Goal: Information Seeking & Learning: Learn about a topic

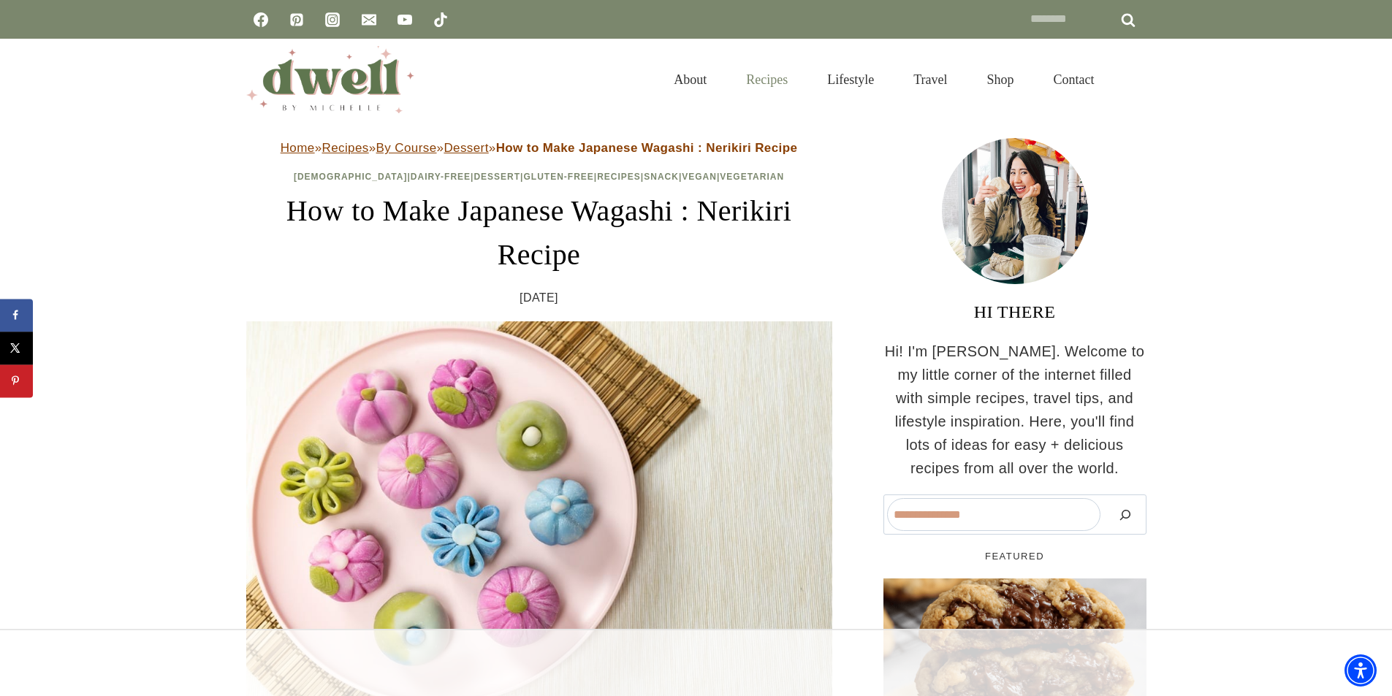
click at [754, 84] on link "Recipes" at bounding box center [766, 79] width 81 height 47
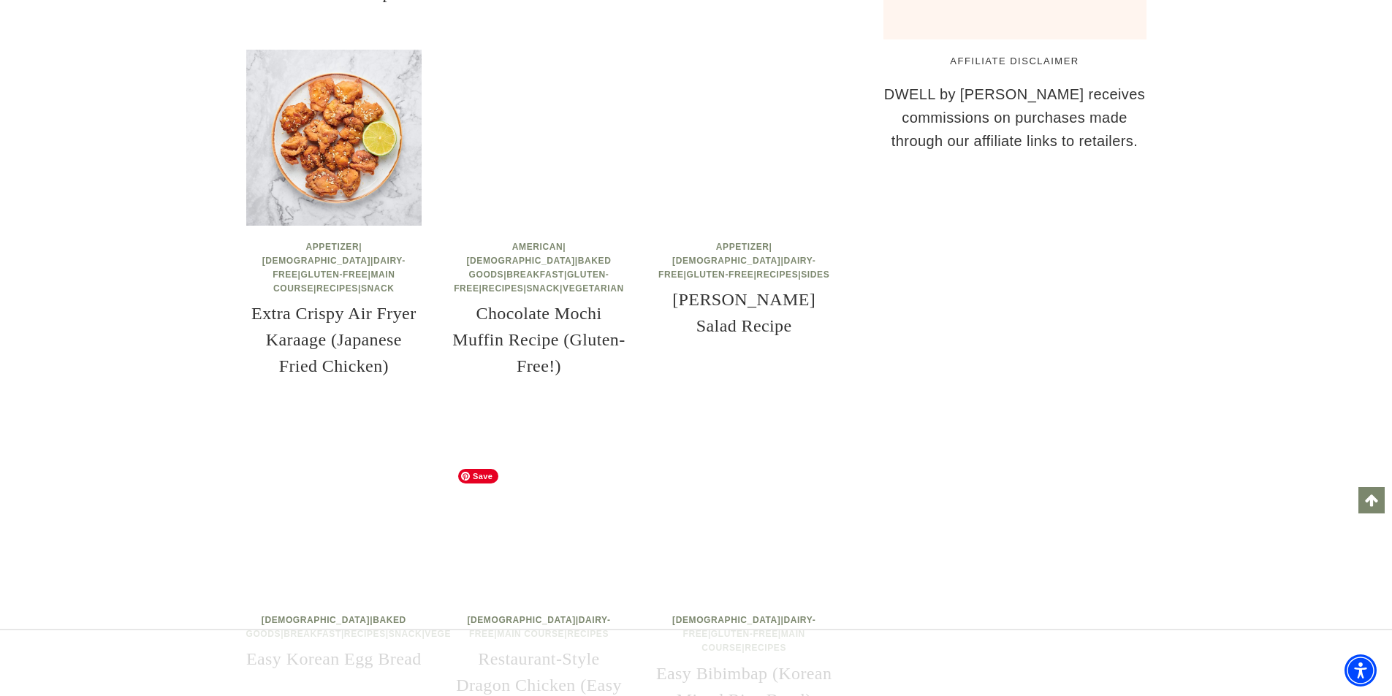
scroll to position [1608, 0]
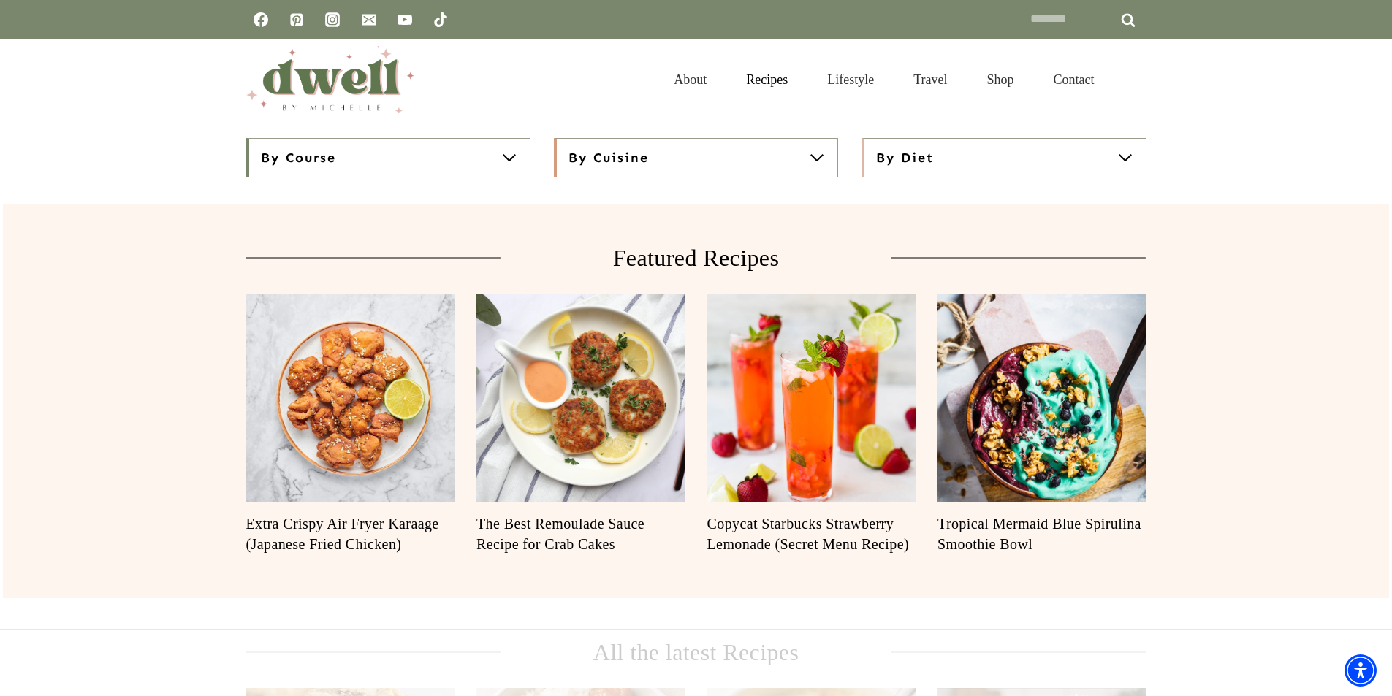
click at [587, 152] on span "By Cuisine" at bounding box center [608, 158] width 80 height 18
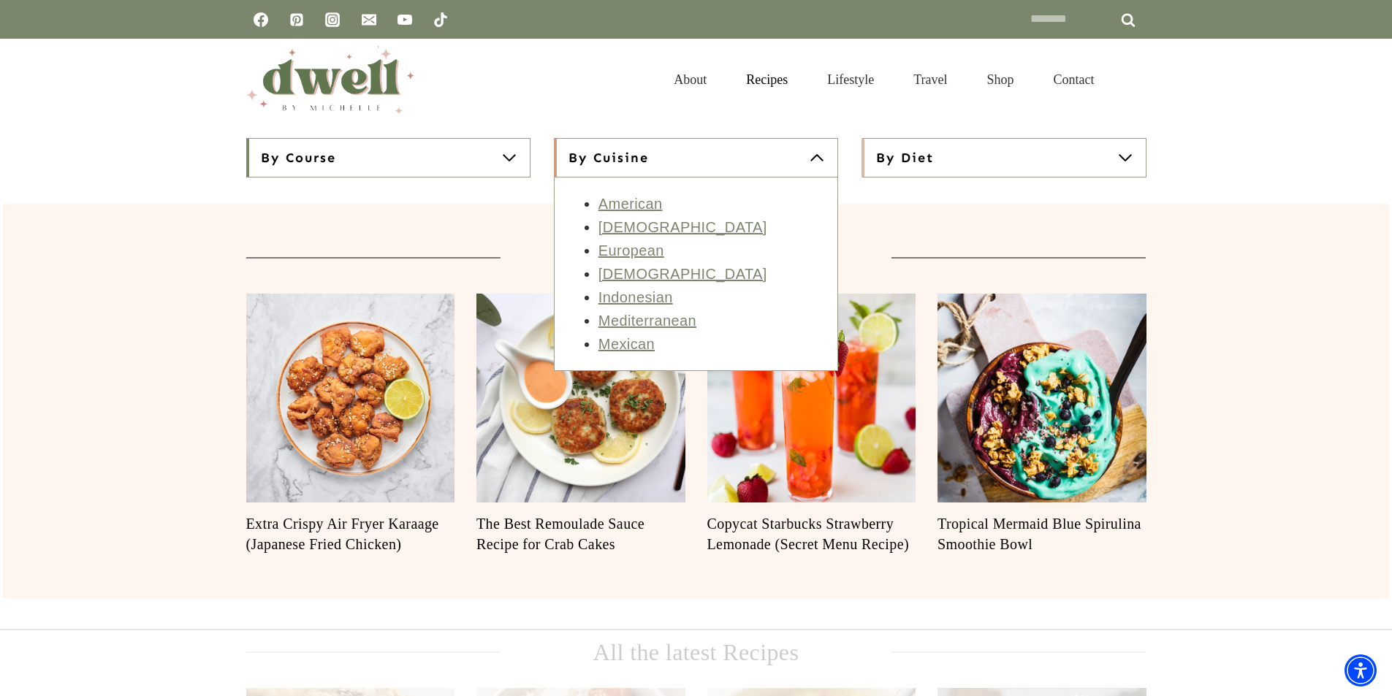
click at [971, 148] on button "By Diet" at bounding box center [1003, 157] width 284 height 39
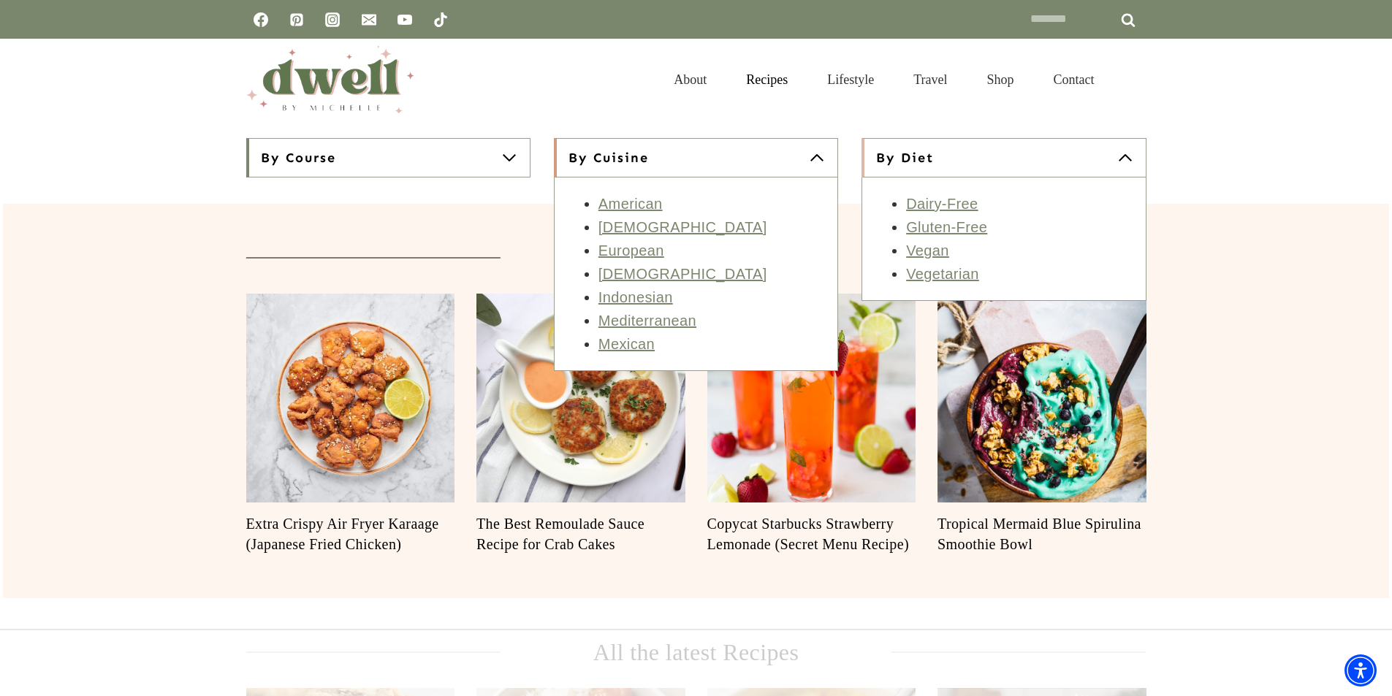
click at [963, 154] on button "By Diet" at bounding box center [1003, 157] width 284 height 39
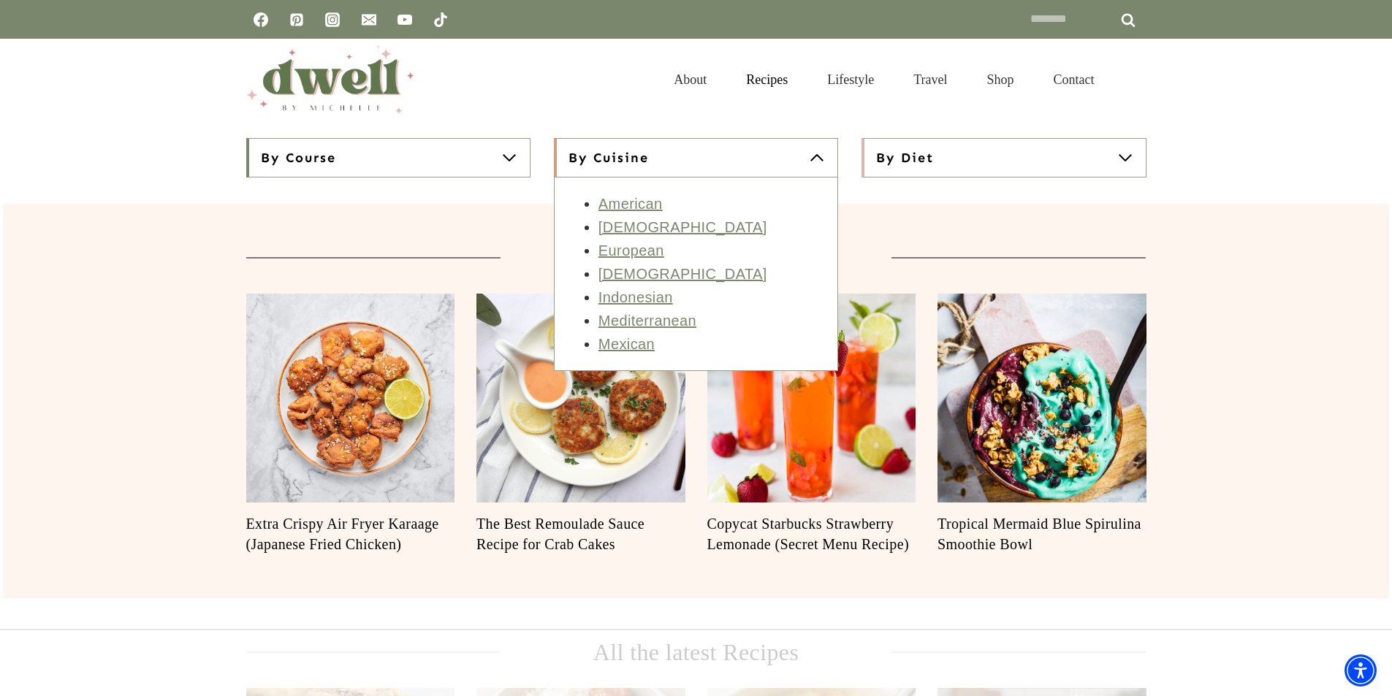
click at [373, 156] on button "By Course" at bounding box center [388, 157] width 284 height 39
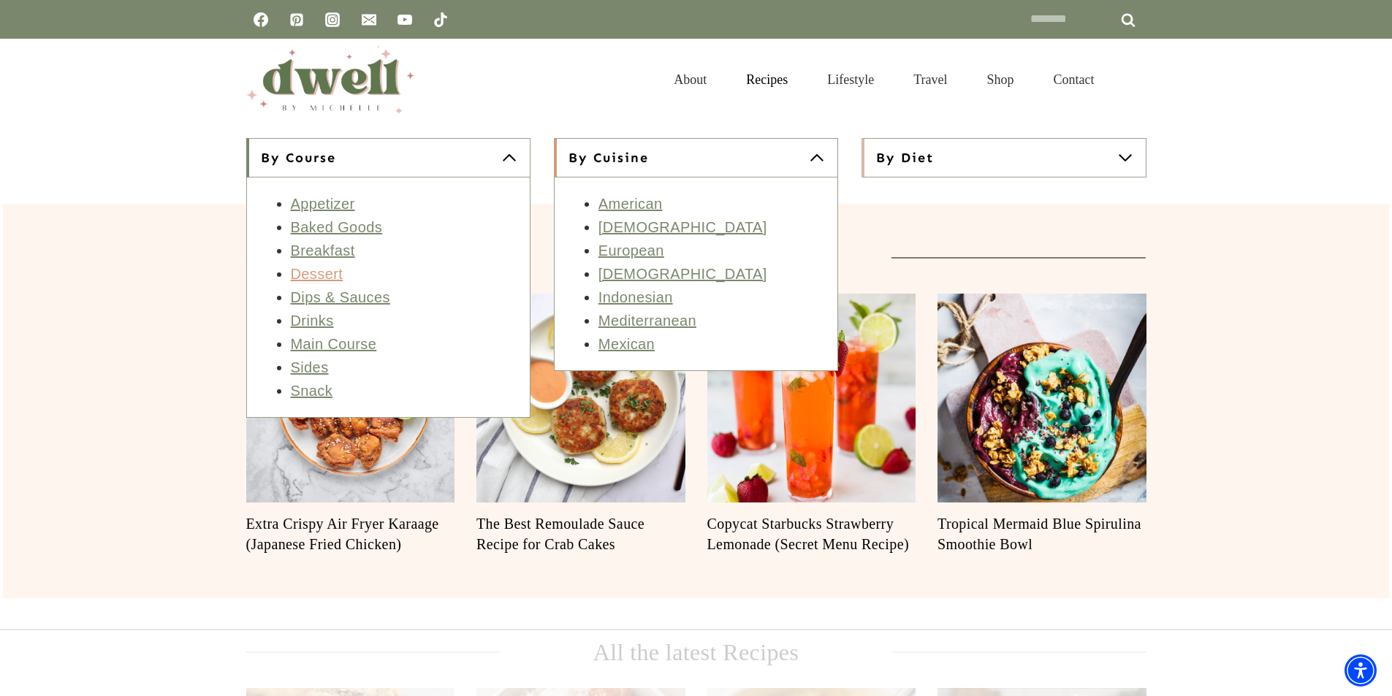
drag, startPoint x: 323, startPoint y: 275, endPoint x: 331, endPoint y: 282, distance: 10.9
click at [331, 282] on link "Dessert" at bounding box center [317, 274] width 53 height 16
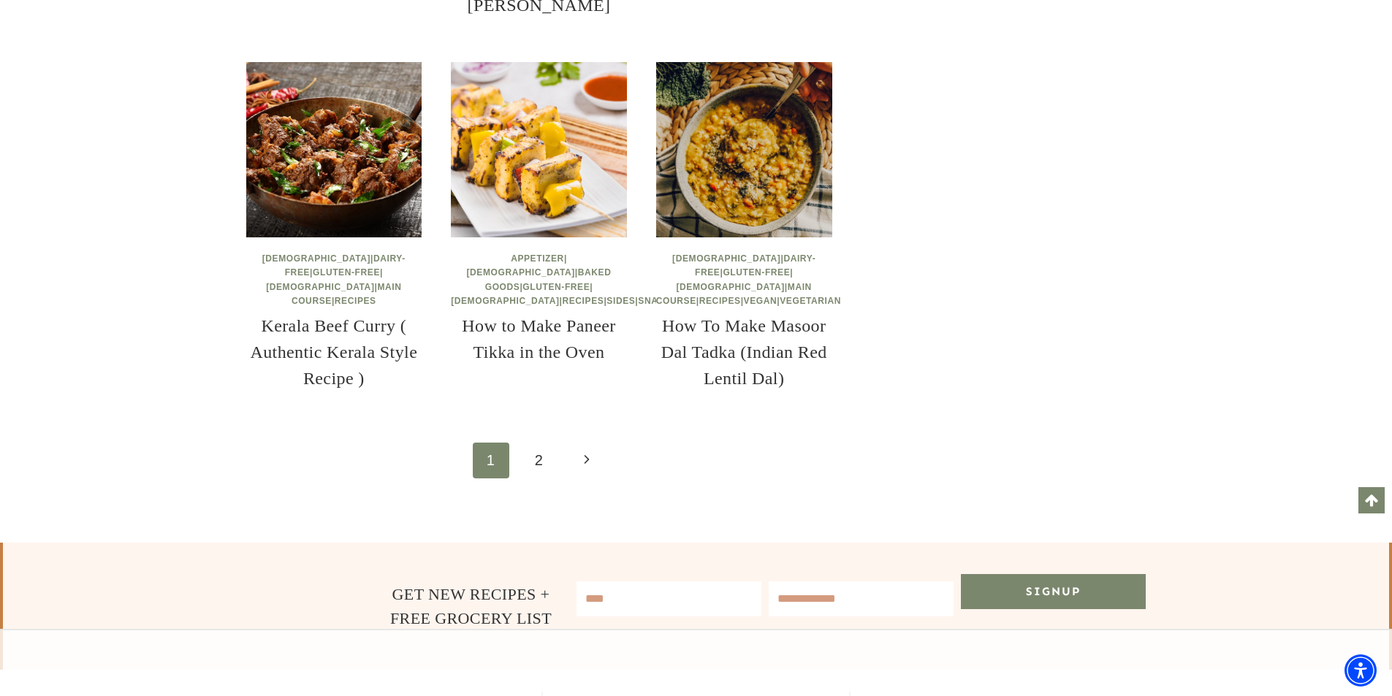
scroll to position [2119, 0]
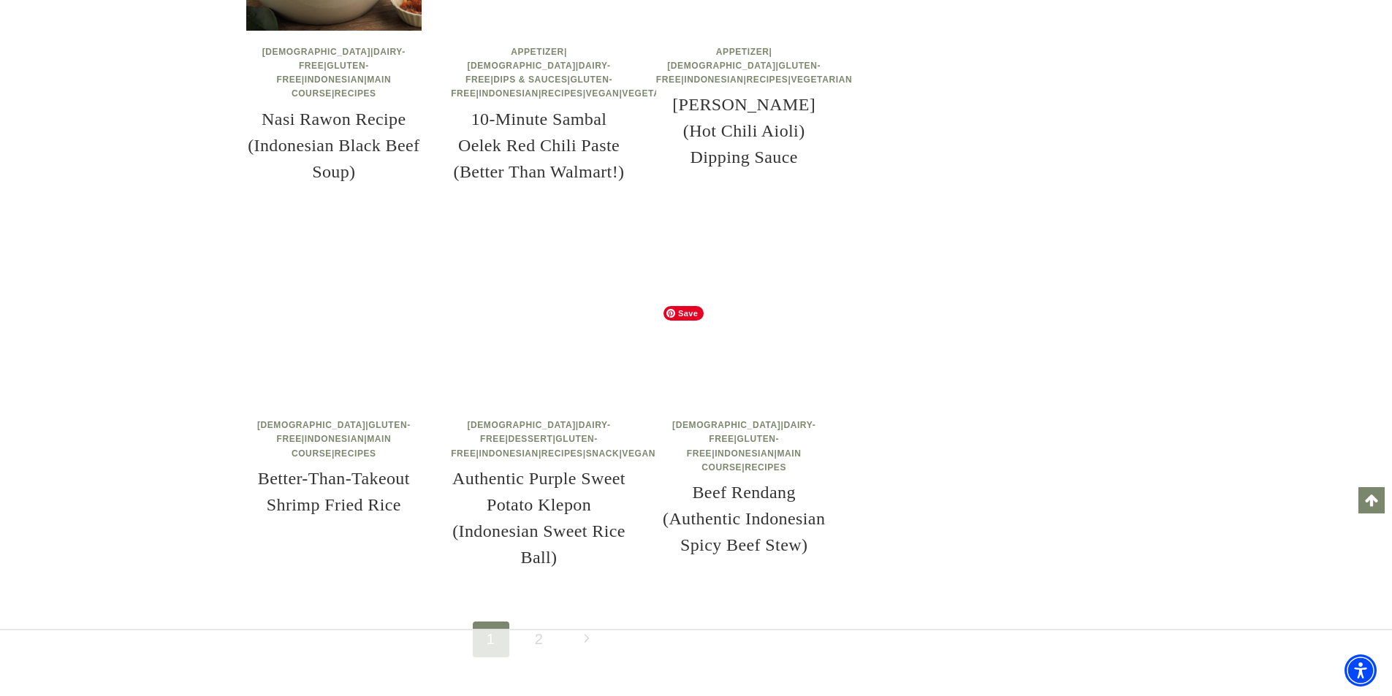
scroll to position [2265, 0]
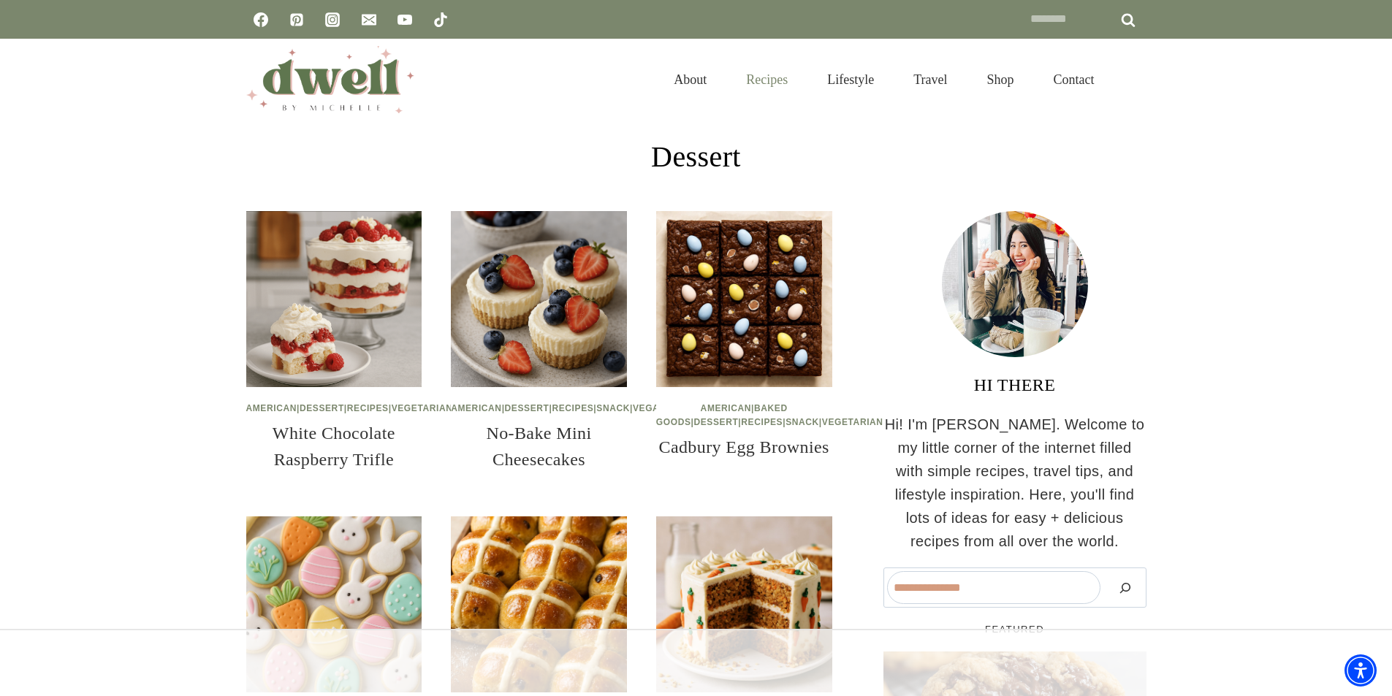
click at [738, 75] on link "Recipes" at bounding box center [766, 79] width 81 height 47
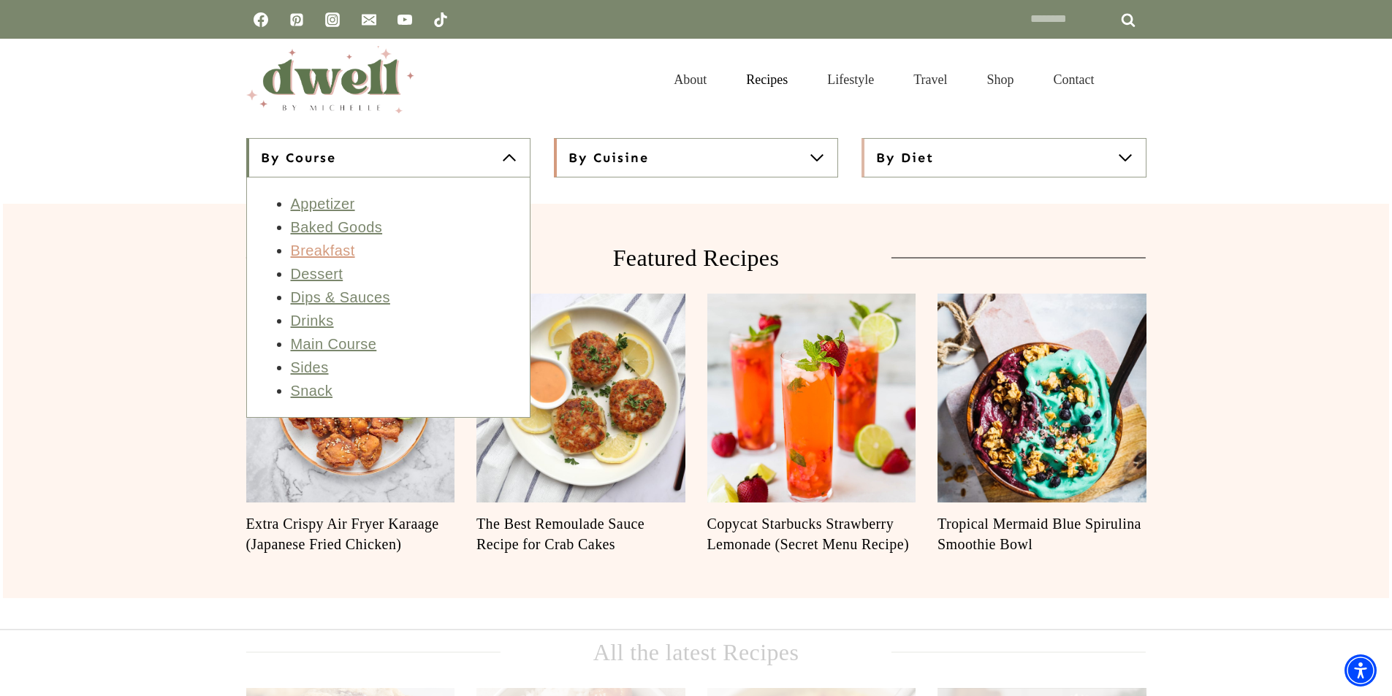
click at [341, 251] on link "Breakfast" at bounding box center [323, 251] width 64 height 16
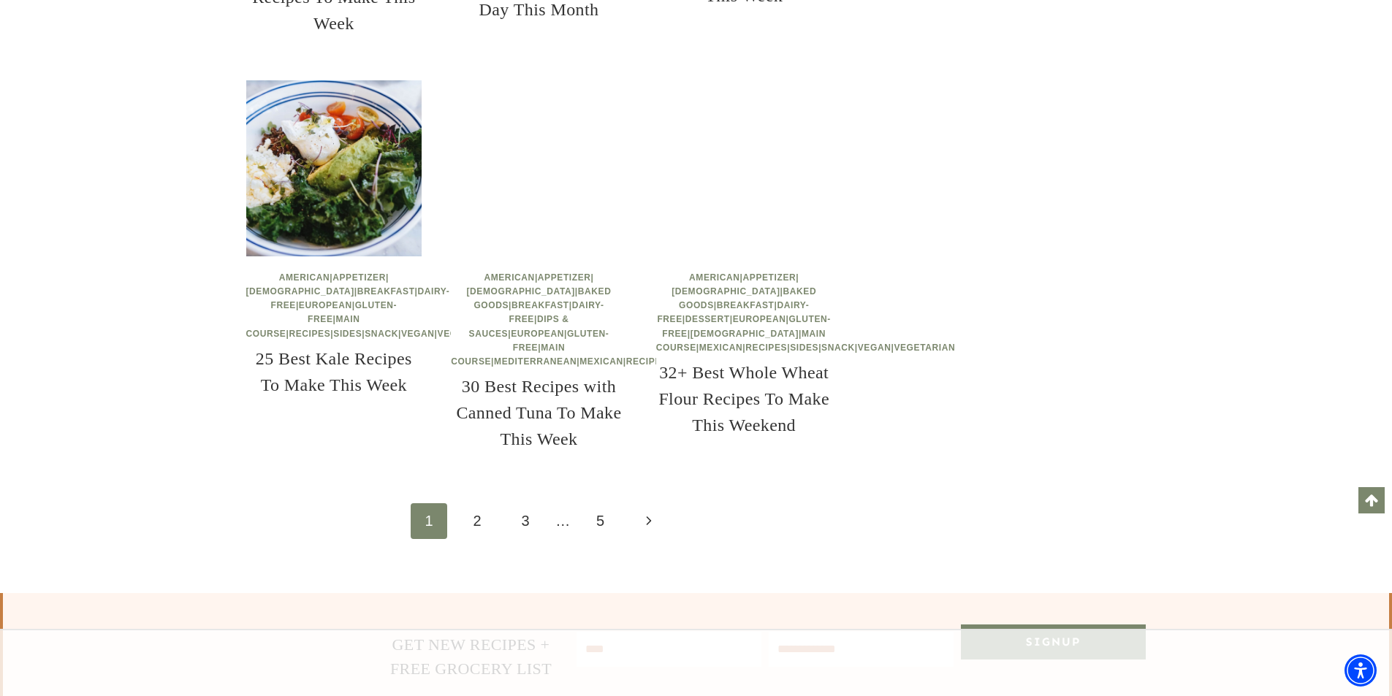
scroll to position [2119, 0]
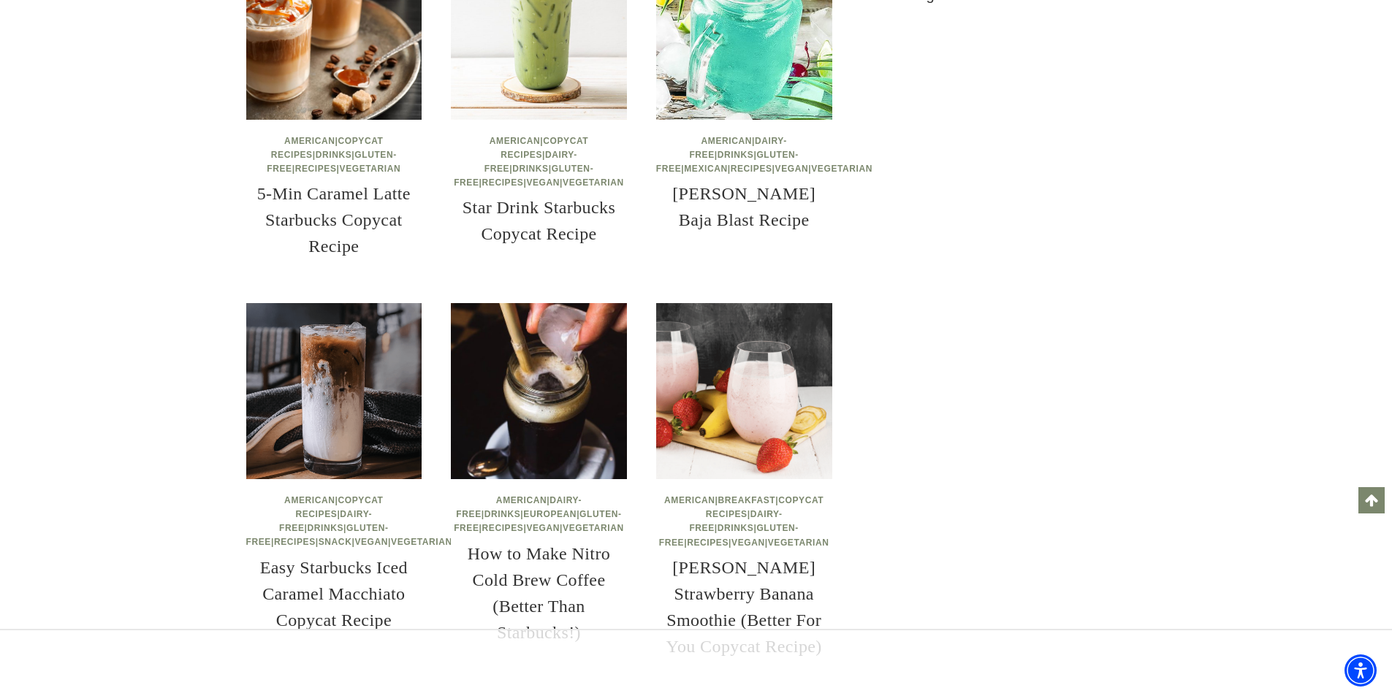
scroll to position [1900, 0]
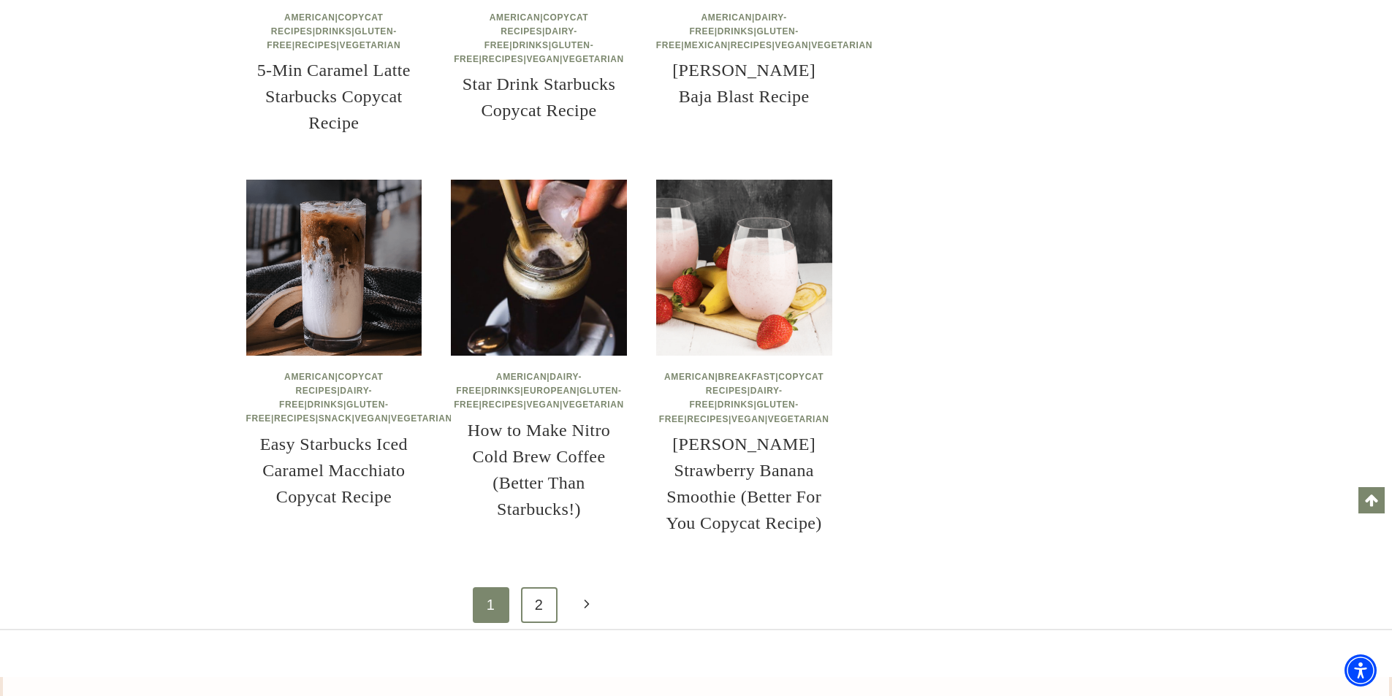
click at [549, 593] on link "2" at bounding box center [539, 605] width 37 height 36
click at [544, 604] on link "2" at bounding box center [539, 605] width 37 height 36
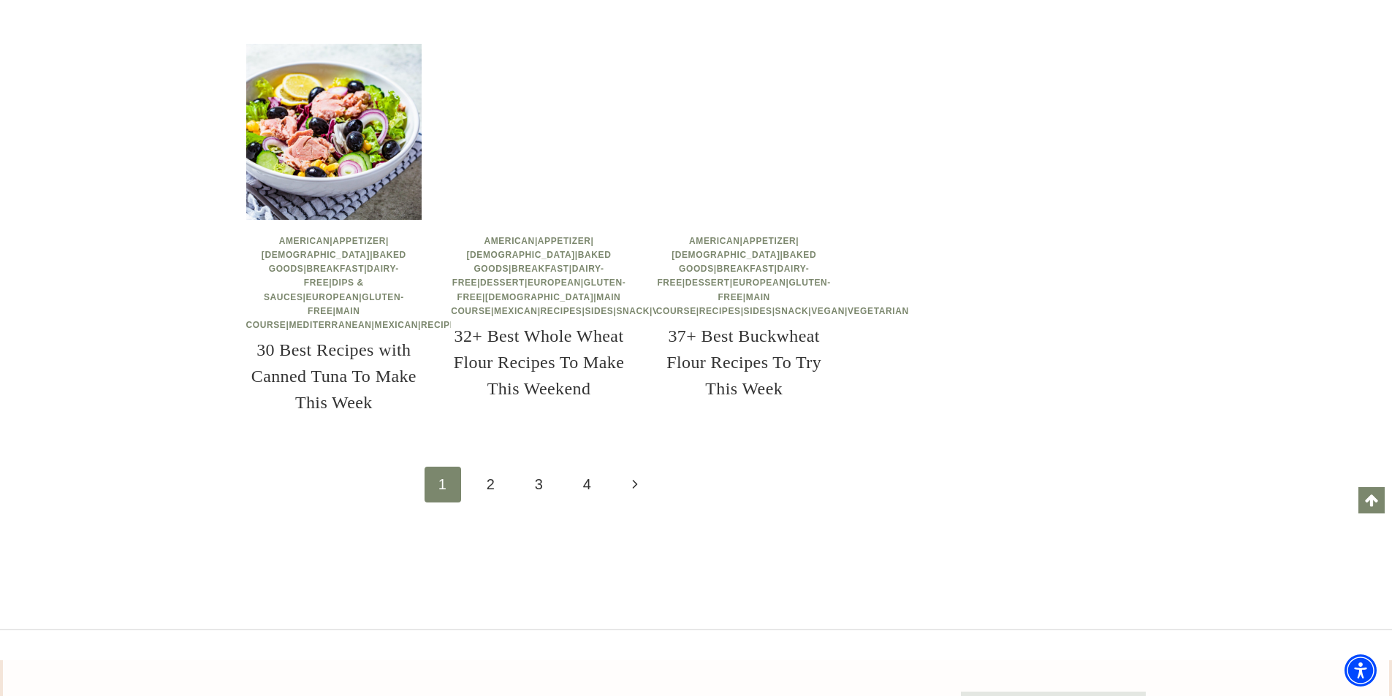
scroll to position [2192, 0]
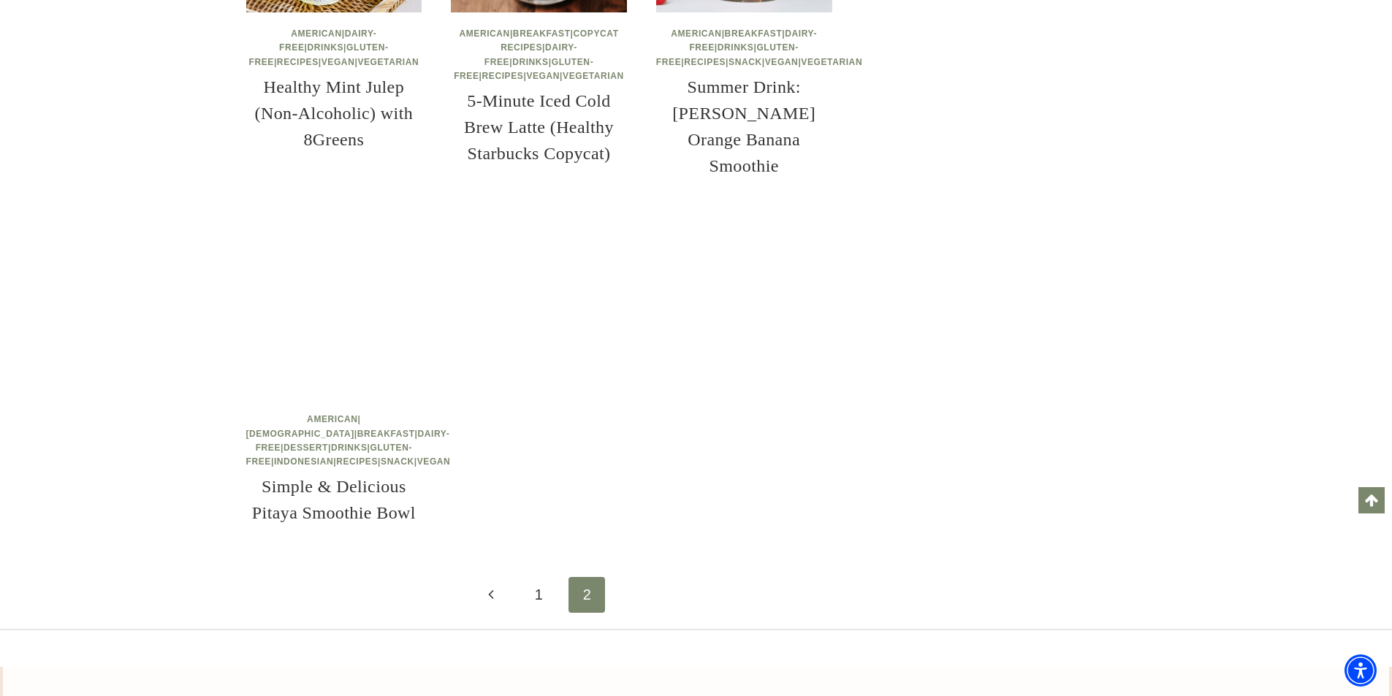
scroll to position [1900, 0]
